Goal: Information Seeking & Learning: Learn about a topic

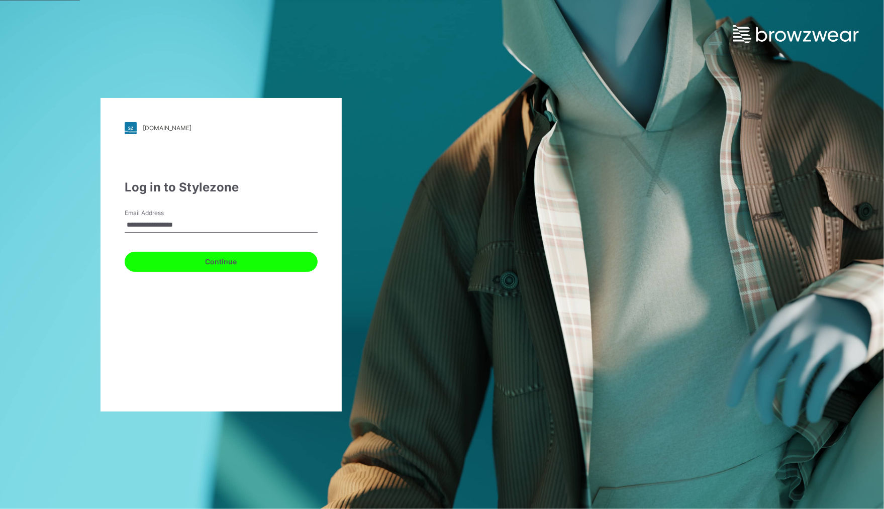
click at [243, 267] on button "Continue" at bounding box center [221, 262] width 193 height 20
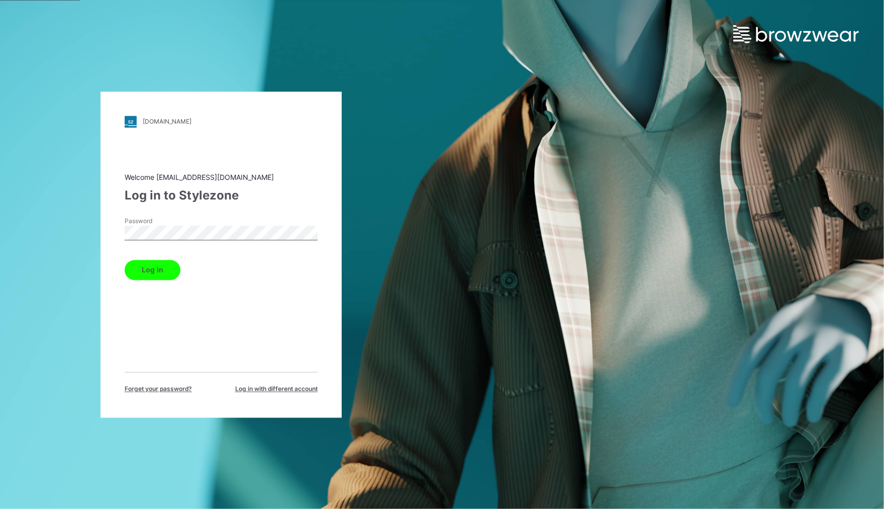
click at [154, 271] on button "Log in" at bounding box center [153, 270] width 56 height 20
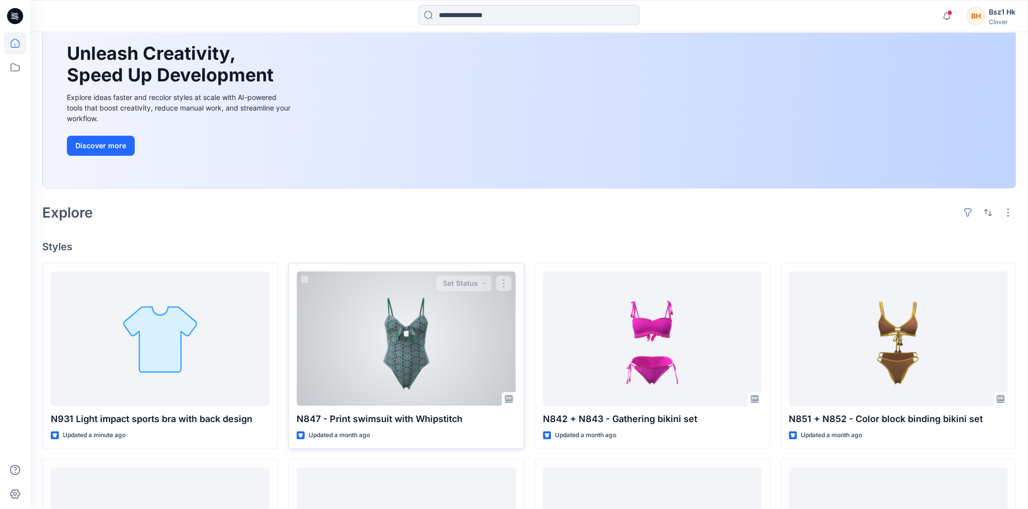
scroll to position [101, 0]
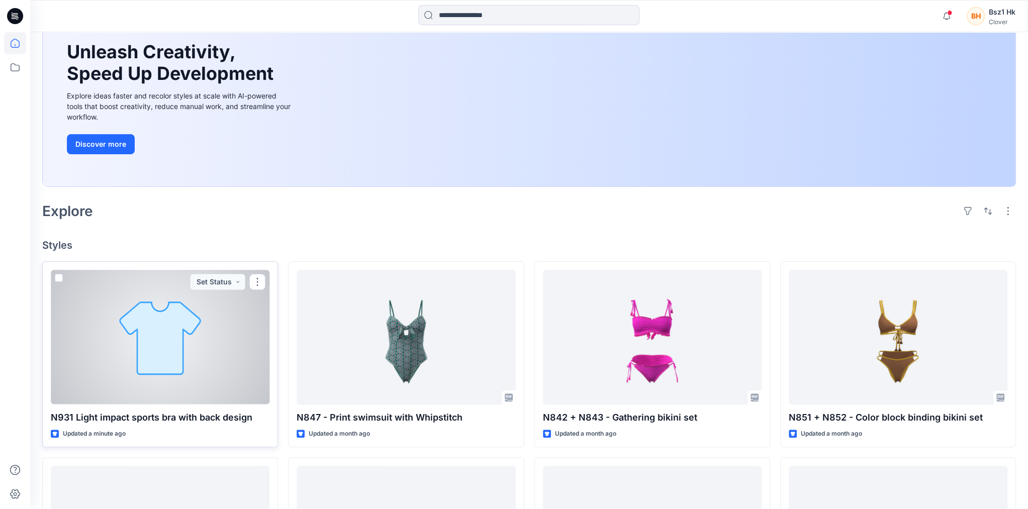
click at [144, 339] on div at bounding box center [160, 337] width 219 height 135
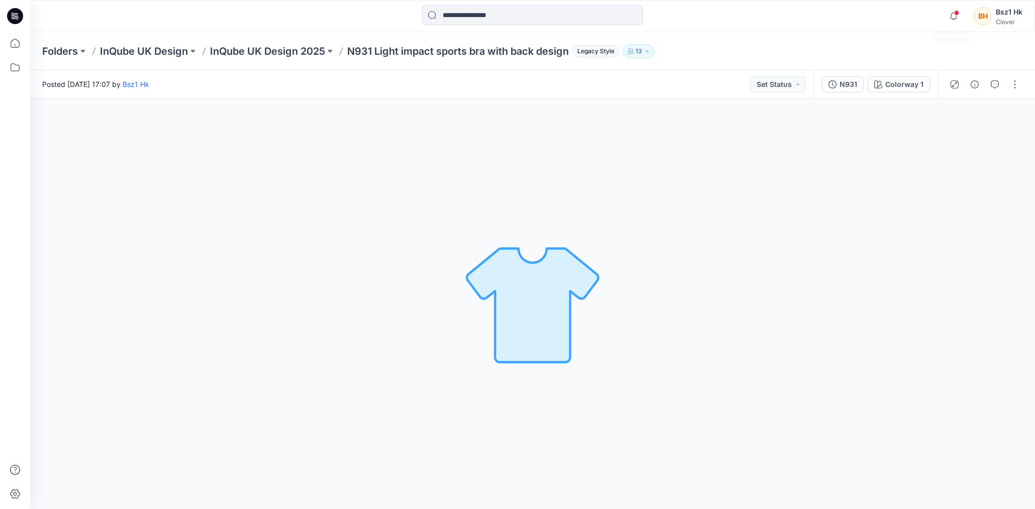
click at [883, 14] on span at bounding box center [956, 13] width 5 height 6
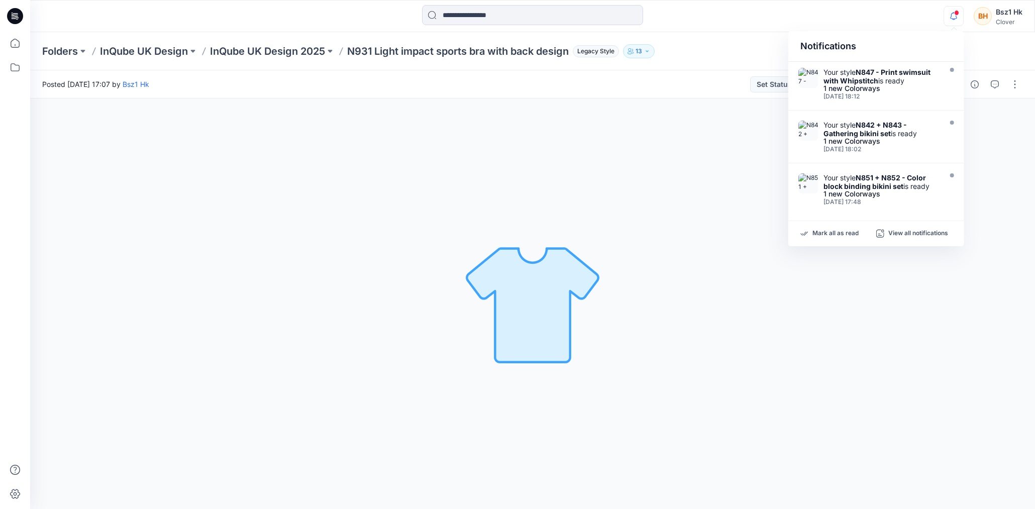
click at [883, 18] on div "BH Bsz1 Hk Clover" at bounding box center [998, 16] width 49 height 20
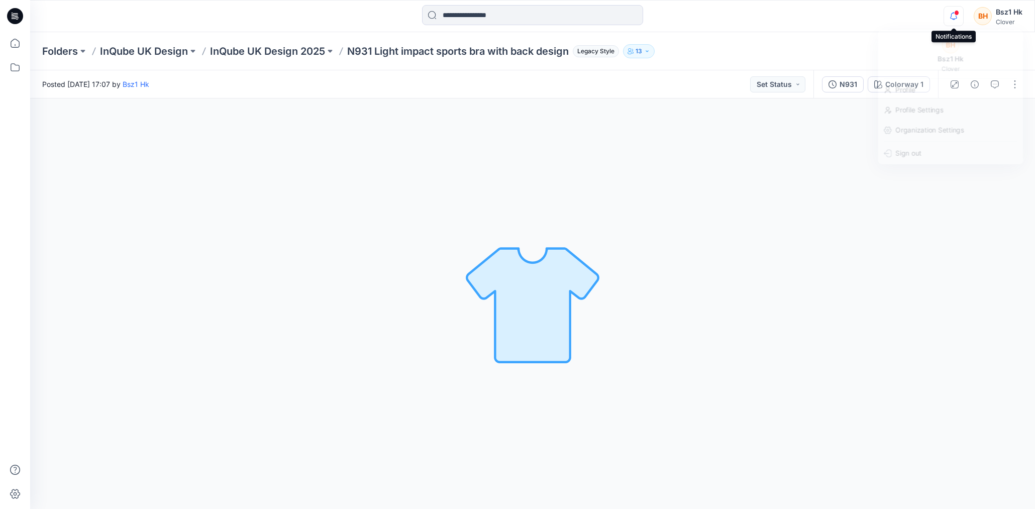
click at [883, 20] on icon "button" at bounding box center [953, 16] width 19 height 20
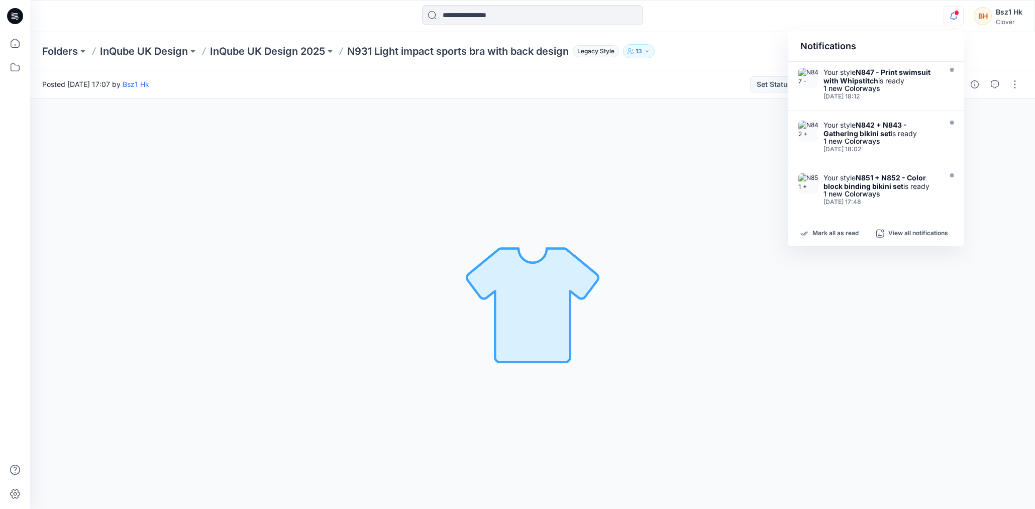
click at [779, 15] on div at bounding box center [532, 16] width 503 height 22
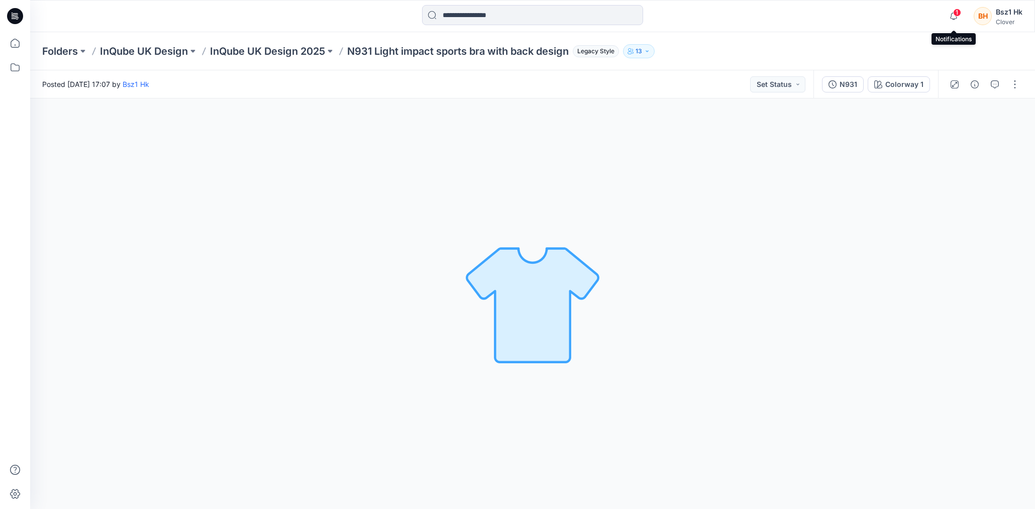
click at [883, 13] on span "1" at bounding box center [957, 13] width 8 height 8
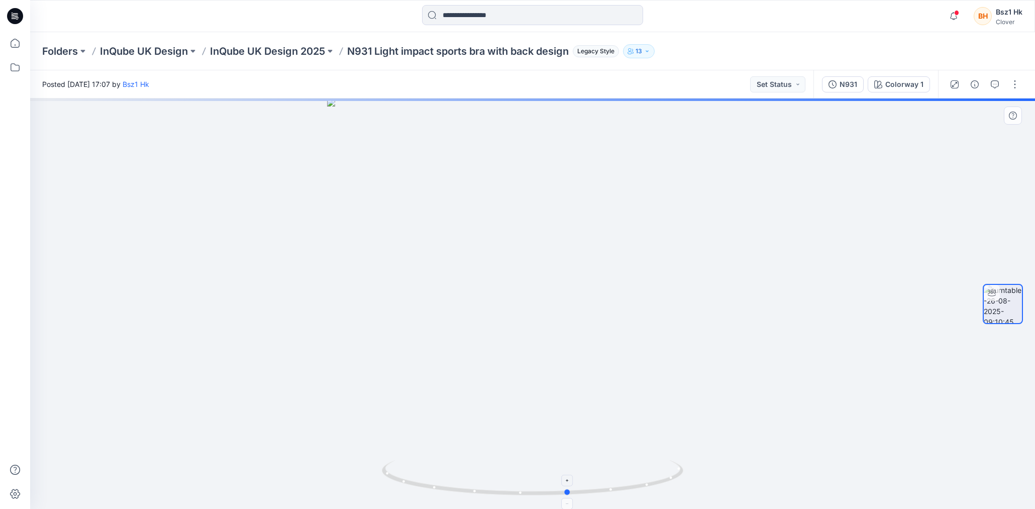
drag, startPoint x: 666, startPoint y: 483, endPoint x: 401, endPoint y: 482, distance: 265.3
click at [401, 482] on icon at bounding box center [534, 479] width 304 height 38
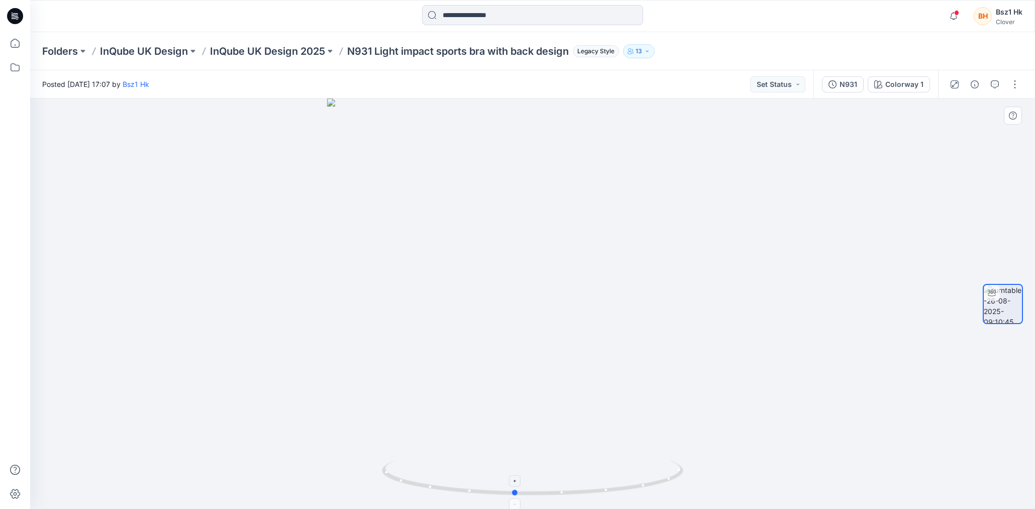
drag, startPoint x: 612, startPoint y: 485, endPoint x: 606, endPoint y: 485, distance: 6.0
click at [606, 485] on icon at bounding box center [534, 479] width 304 height 38
drag, startPoint x: 655, startPoint y: 494, endPoint x: 626, endPoint y: 485, distance: 30.4
click at [626, 485] on icon at bounding box center [534, 479] width 304 height 38
drag, startPoint x: 623, startPoint y: 493, endPoint x: 557, endPoint y: 499, distance: 65.6
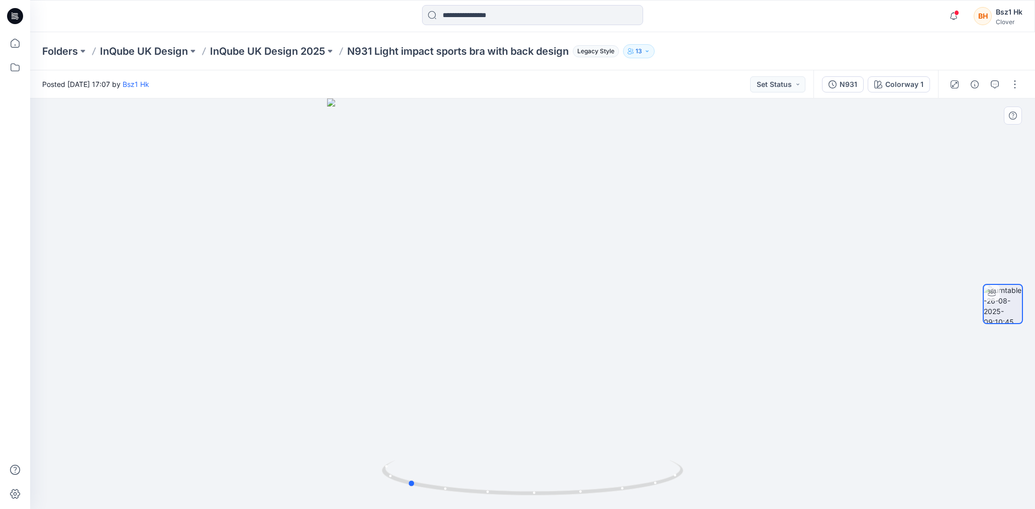
click at [557, 499] on div at bounding box center [532, 303] width 1005 height 411
